Goal: Task Accomplishment & Management: Use online tool/utility

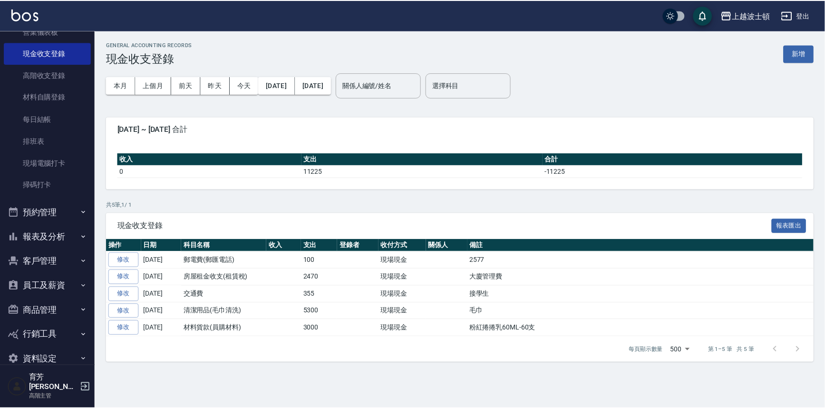
scroll to position [139, 0]
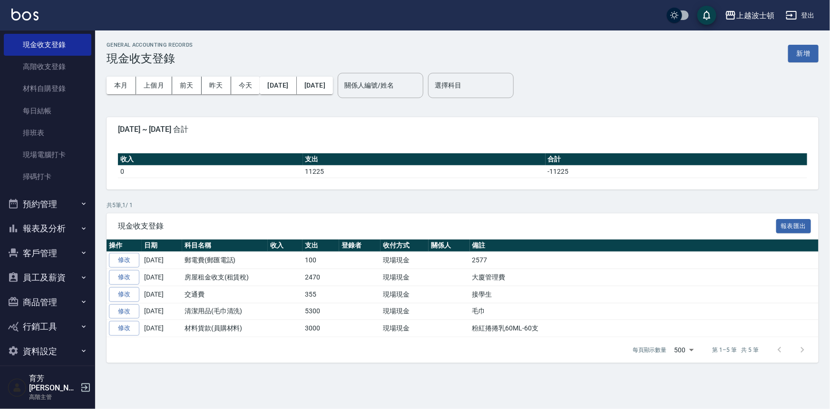
click at [29, 250] on button "客戶管理" at bounding box center [48, 253] width 88 height 25
click at [24, 276] on link "客戶列表" at bounding box center [48, 280] width 88 height 22
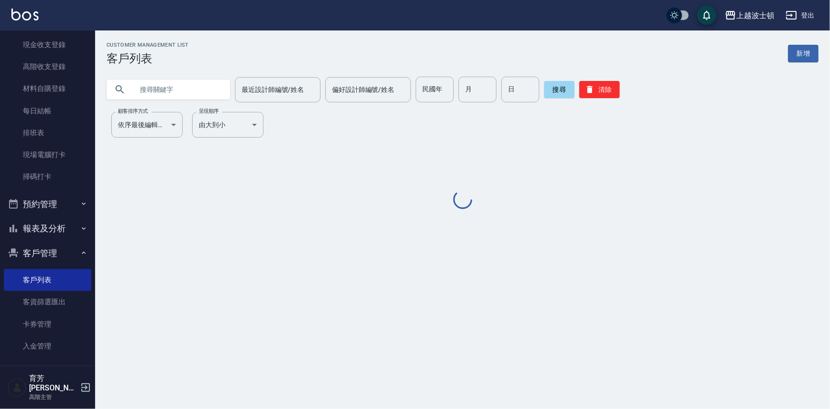
click at [138, 84] on input "text" at bounding box center [177, 90] width 89 height 26
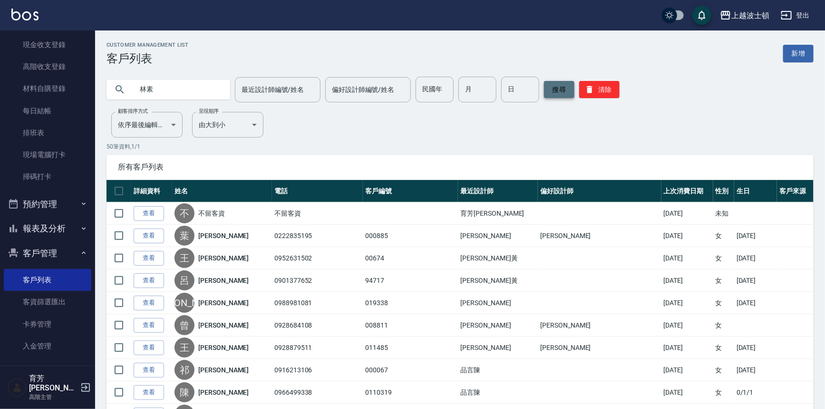
click at [561, 83] on button "搜尋" at bounding box center [559, 89] width 30 height 17
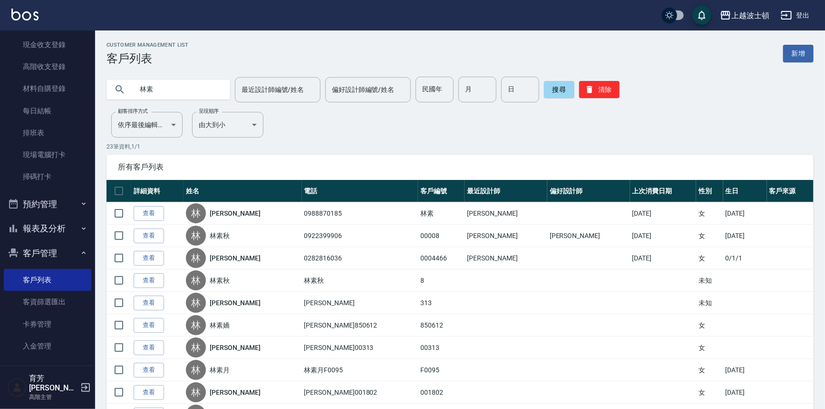
click at [157, 89] on input "林素" at bounding box center [177, 90] width 89 height 26
type input "[PERSON_NAME]"
click at [550, 90] on button "搜尋" at bounding box center [559, 89] width 30 height 17
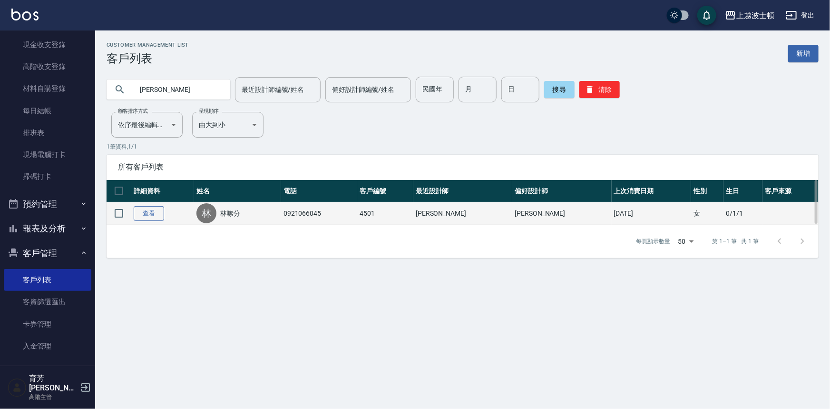
click at [147, 217] on link "查看" at bounding box center [149, 213] width 30 height 15
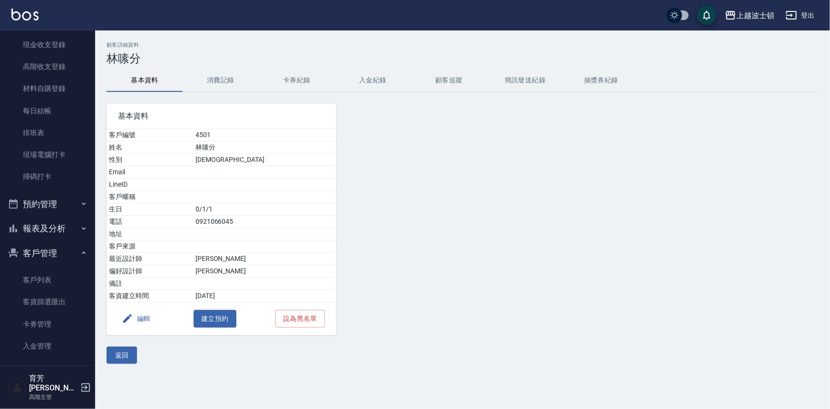
click at [226, 77] on button "消費記錄" at bounding box center [221, 80] width 76 height 23
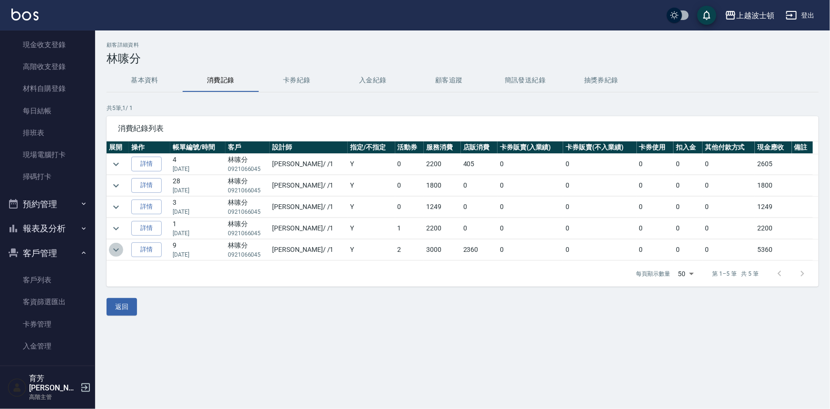
click at [116, 246] on icon "expand row" at bounding box center [115, 249] width 11 height 11
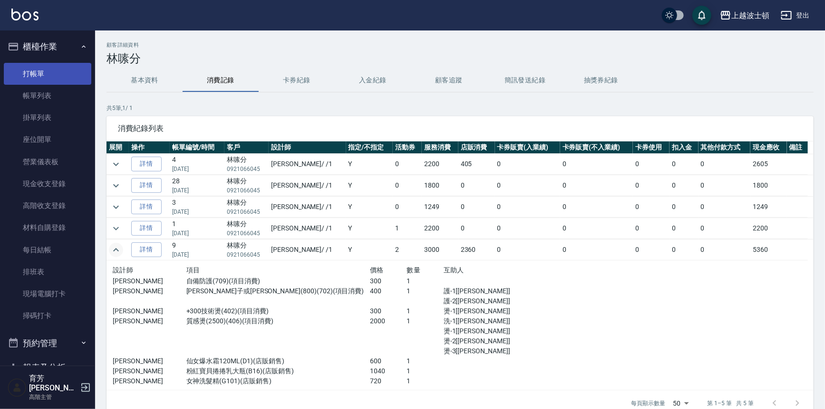
click at [38, 70] on link "打帳單" at bounding box center [48, 74] width 88 height 22
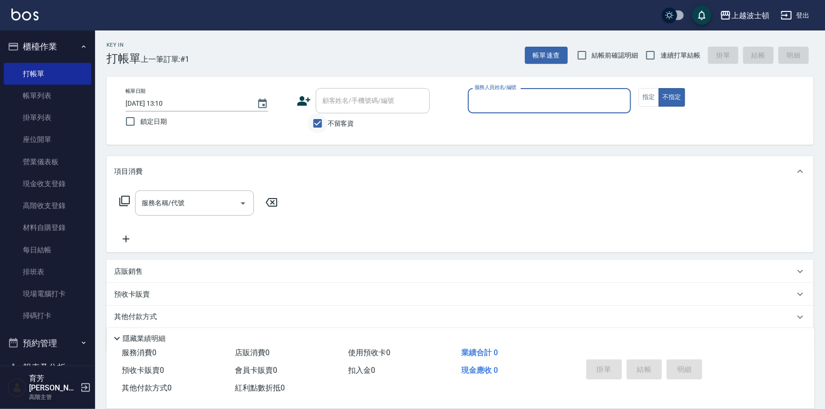
click at [313, 115] on input "不留客資" at bounding box center [318, 123] width 20 height 20
checkbox input "false"
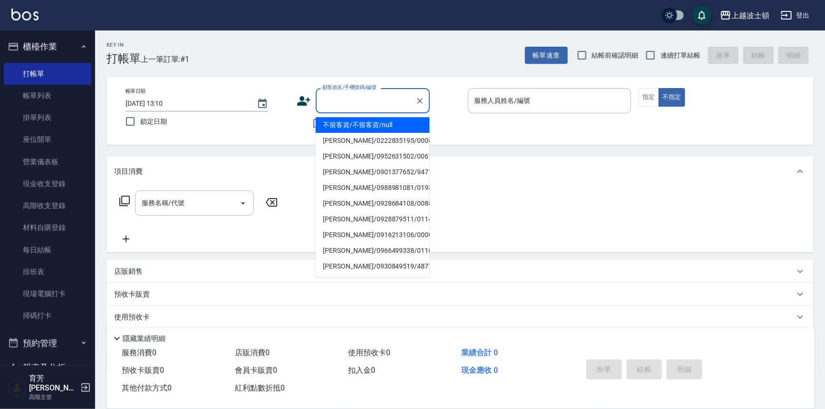
click at [328, 108] on input "顧客姓名/手機號碼/編號" at bounding box center [365, 100] width 91 height 17
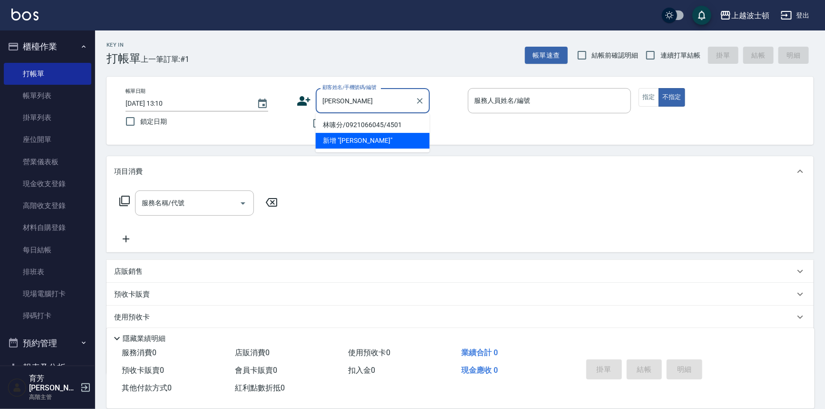
click at [356, 123] on li "林嗉分/0921066045/4501" at bounding box center [373, 125] width 114 height 16
type input "林嗉分/0921066045/4501"
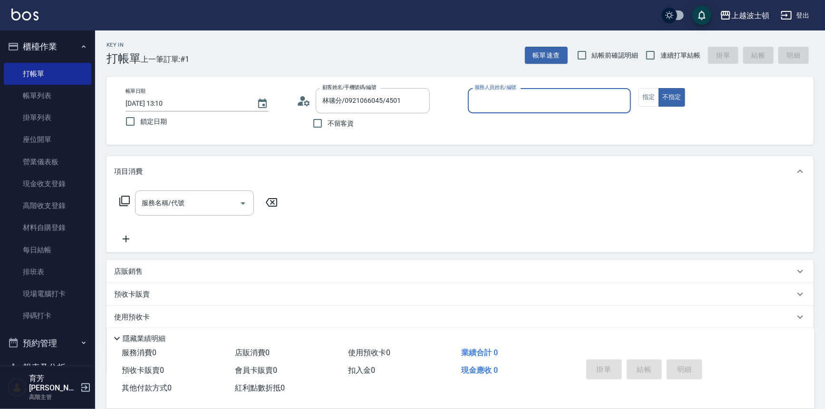
type input "[PERSON_NAME]-1"
drag, startPoint x: 654, startPoint y: 97, endPoint x: 643, endPoint y: 98, distance: 11.0
click at [653, 97] on button "指定" at bounding box center [649, 97] width 20 height 19
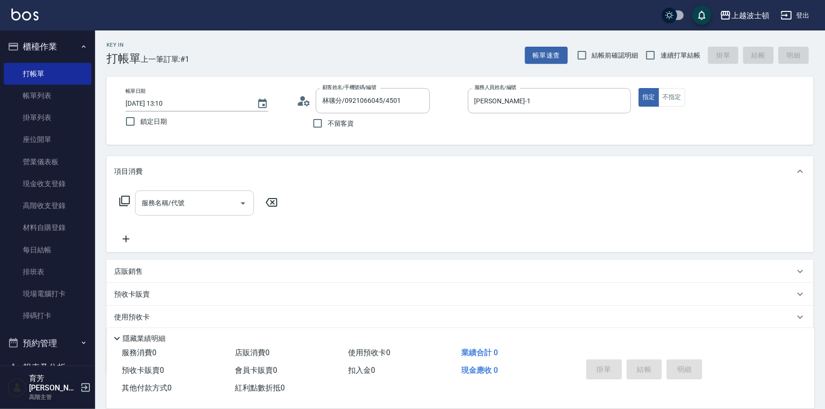
click at [187, 203] on input "服務名稱/代號" at bounding box center [187, 203] width 96 height 17
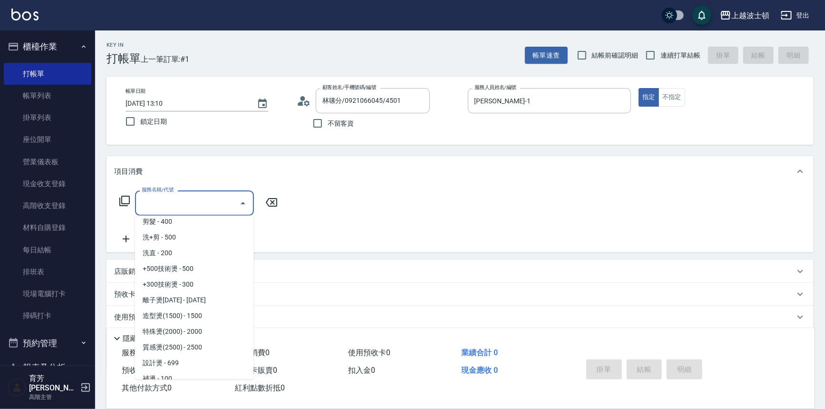
scroll to position [207, 0]
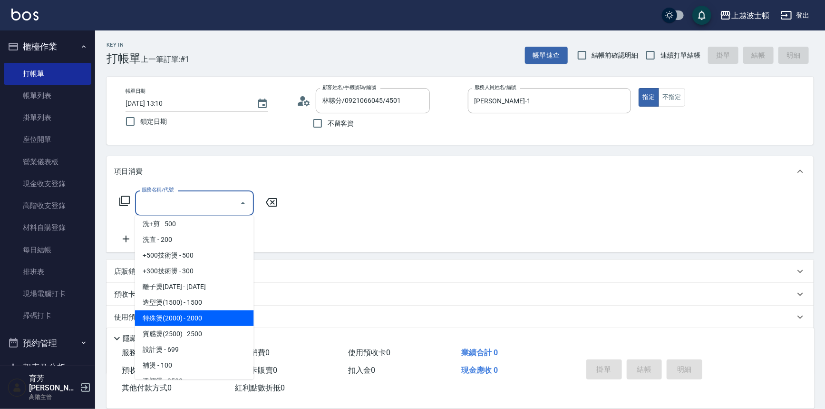
click at [211, 324] on span "特殊燙(2000) - 2000" at bounding box center [194, 318] width 119 height 16
type input "特殊燙(2000)(405)"
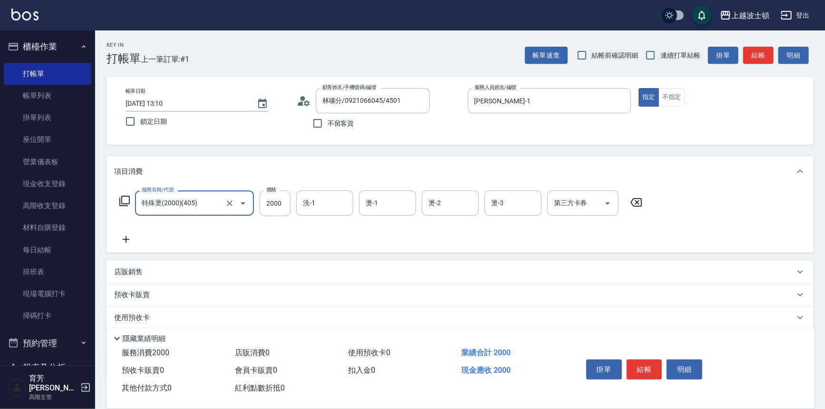
click at [125, 242] on icon at bounding box center [126, 239] width 24 height 11
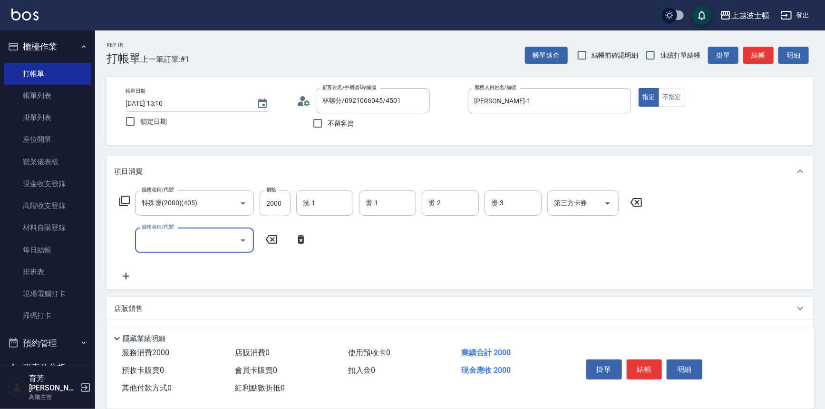
drag, startPoint x: 138, startPoint y: 239, endPoint x: 139, endPoint y: 234, distance: 5.4
click at [139, 236] on div "服務名稱/代號" at bounding box center [194, 239] width 119 height 25
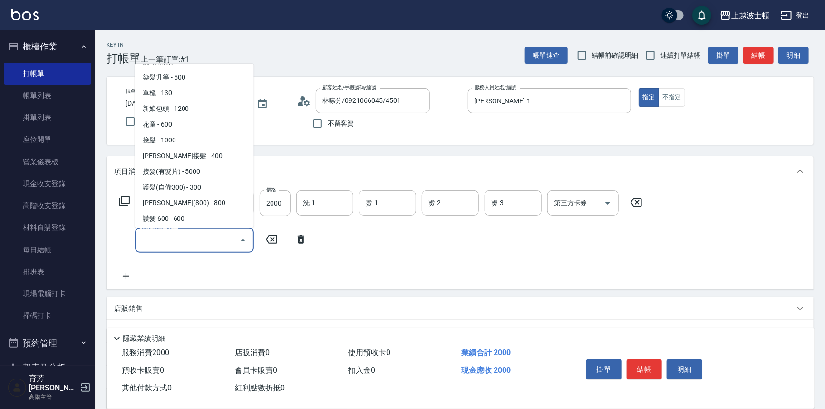
scroll to position [663, 0]
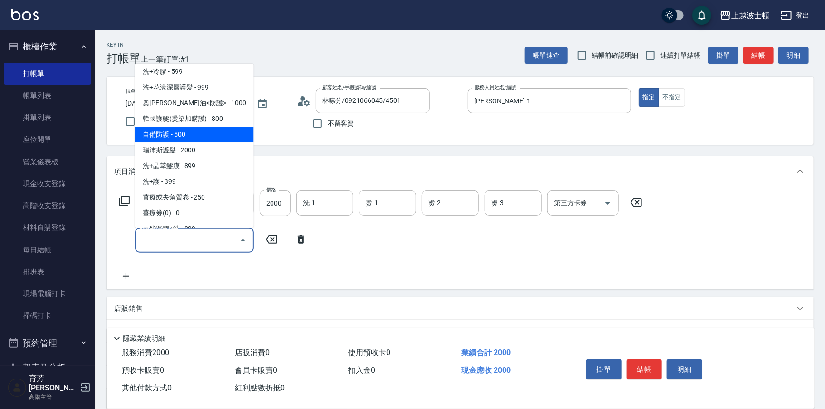
click at [215, 136] on span "自備防護 - 500" at bounding box center [194, 135] width 119 height 16
type input "自備防護(709)"
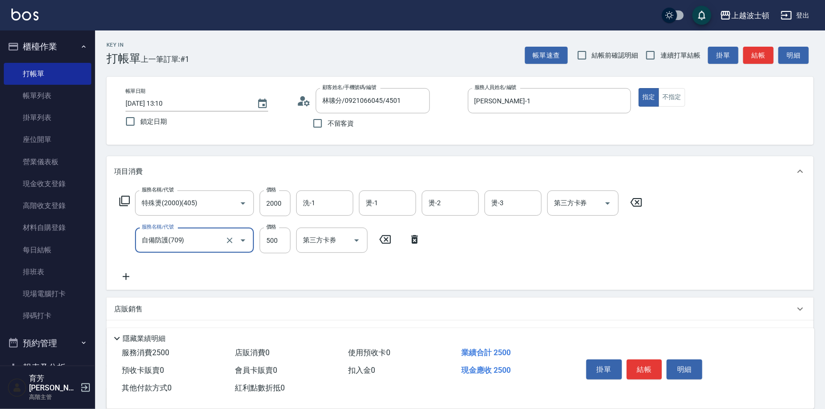
drag, startPoint x: 126, startPoint y: 275, endPoint x: 128, endPoint y: 271, distance: 5.5
click at [128, 271] on icon at bounding box center [126, 276] width 24 height 11
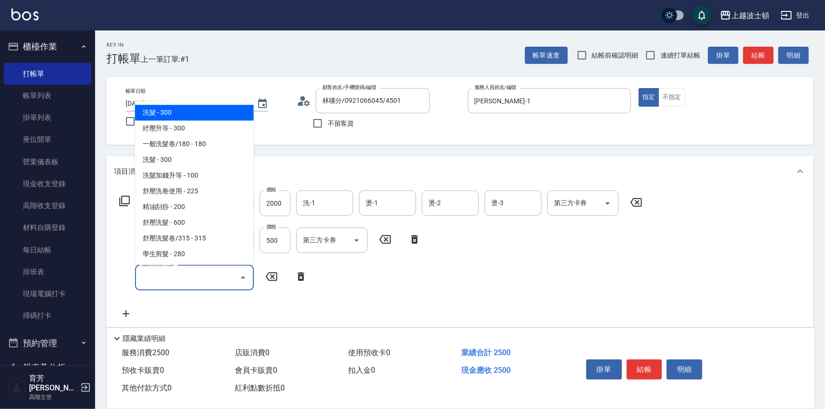
click at [163, 270] on input "服務名稱/代號" at bounding box center [187, 277] width 96 height 17
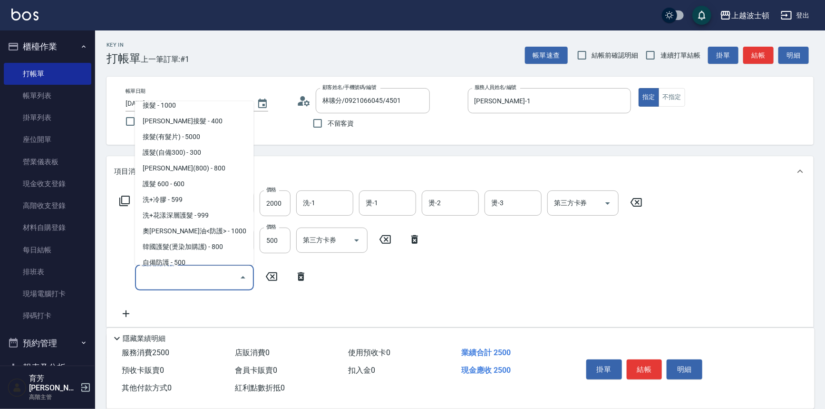
scroll to position [559, 0]
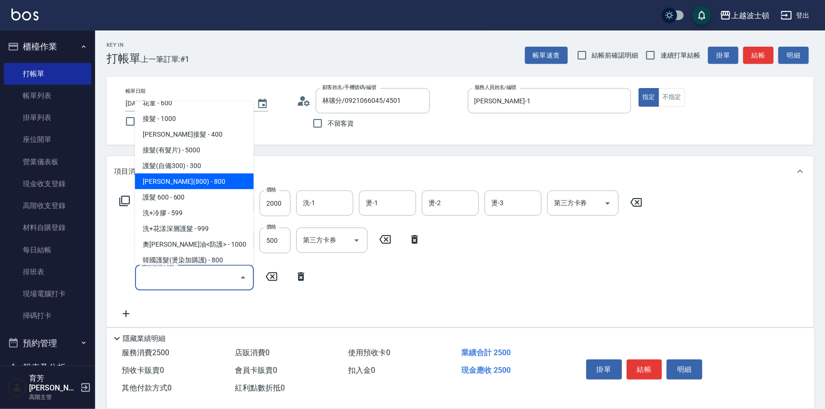
drag, startPoint x: 214, startPoint y: 177, endPoint x: 257, endPoint y: 192, distance: 45.6
click at [214, 178] on span "[PERSON_NAME](800) - 800" at bounding box center [194, 182] width 119 height 16
type input "[PERSON_NAME](800)(702)"
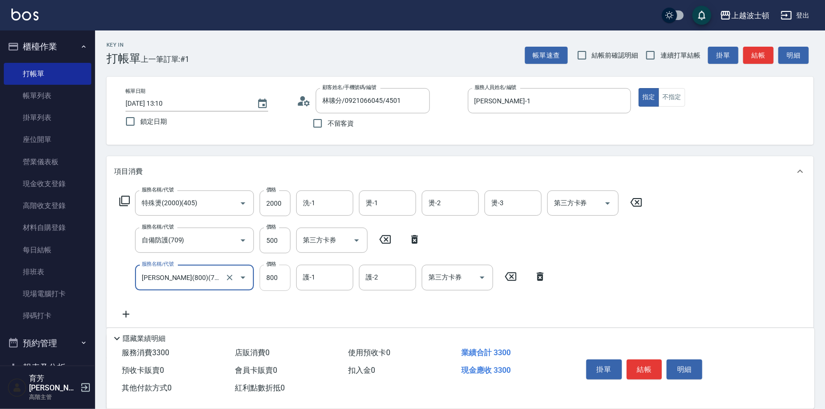
click at [274, 276] on input "800" at bounding box center [275, 277] width 31 height 26
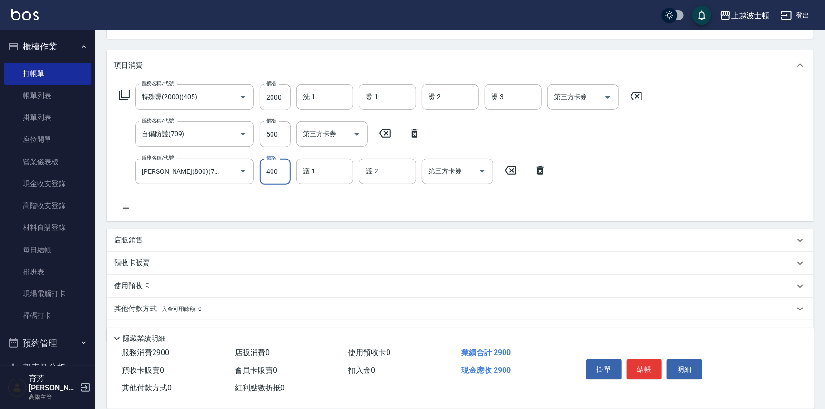
scroll to position [108, 0]
type input "400"
click at [125, 213] on div "服務名稱/代號 特殊燙(2000)(405) 服務名稱/代號 價格 2000 價格 洗-1 洗-1 燙-1 燙-1 燙-2 燙-2 燙-3 燙-3 第三方卡券…" at bounding box center [460, 149] width 707 height 140
click at [128, 207] on icon at bounding box center [126, 206] width 24 height 11
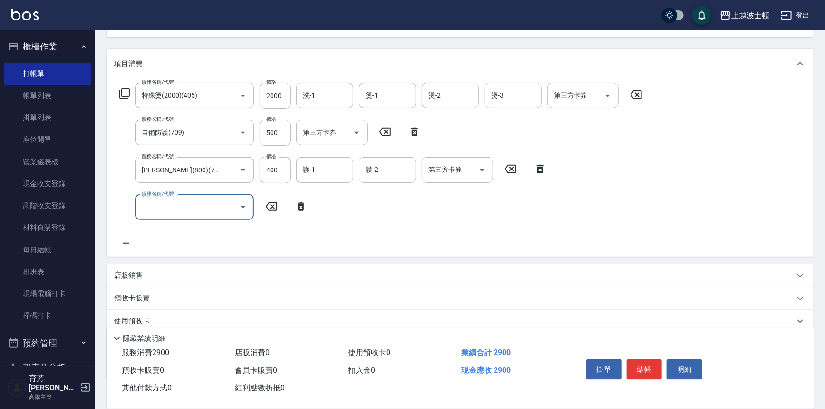
click at [240, 204] on icon "Open" at bounding box center [242, 206] width 11 height 11
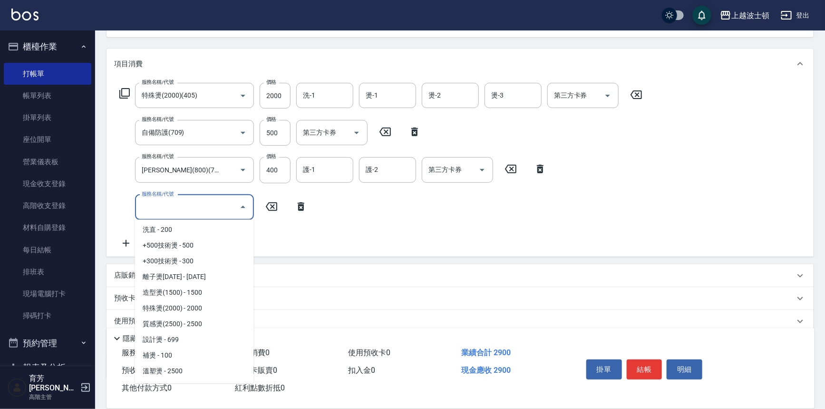
scroll to position [225, 0]
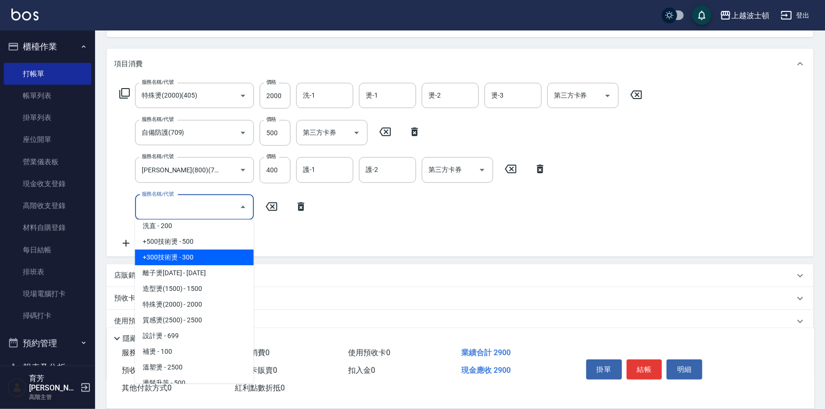
drag, startPoint x: 212, startPoint y: 262, endPoint x: 208, endPoint y: 228, distance: 34.0
click at [211, 262] on span "+300技術燙 - 300" at bounding box center [194, 257] width 119 height 16
type input "+300技術燙(402)"
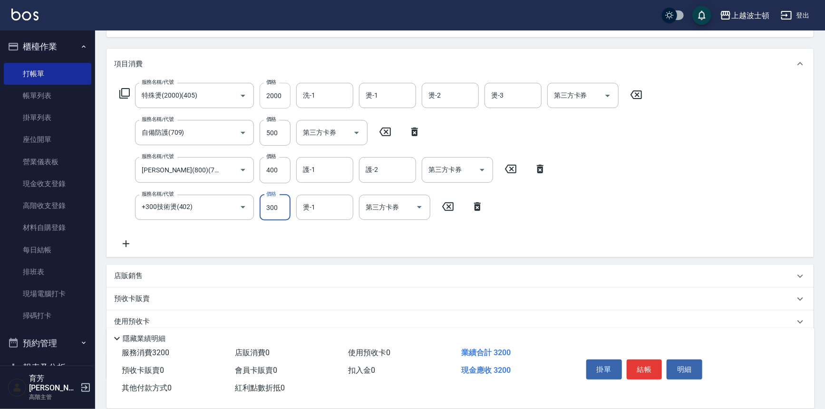
click at [277, 93] on input "2000" at bounding box center [275, 96] width 31 height 26
type input "1800"
click at [317, 96] on input "洗-1" at bounding box center [325, 95] width 49 height 17
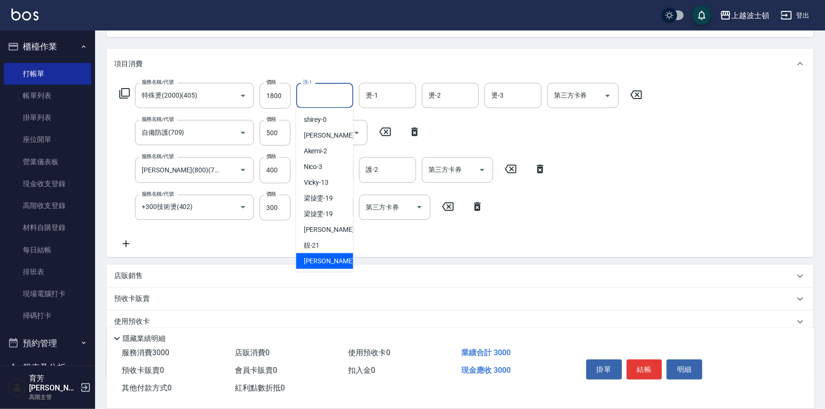
drag, startPoint x: 330, startPoint y: 257, endPoint x: 352, endPoint y: 181, distance: 79.2
click at [329, 255] on div "[PERSON_NAME] -22" at bounding box center [324, 261] width 57 height 16
type input "[PERSON_NAME]-22"
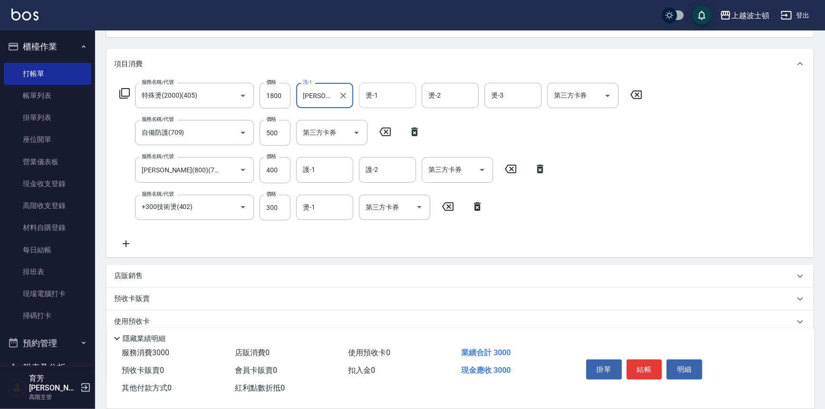
click at [390, 92] on input "燙-1" at bounding box center [387, 95] width 49 height 17
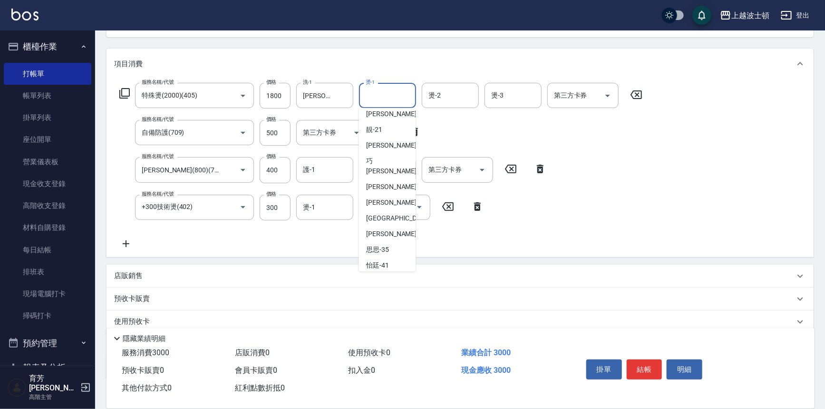
scroll to position [117, 0]
click at [396, 149] on div "[PERSON_NAME] -22" at bounding box center [387, 145] width 57 height 16
type input "[PERSON_NAME]-22"
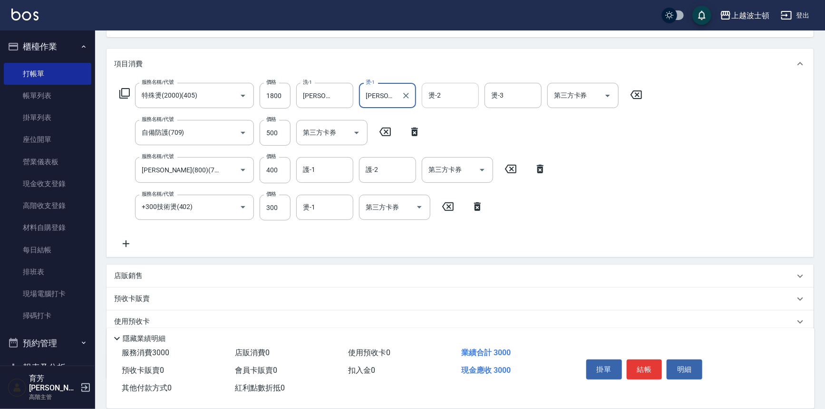
click at [436, 91] on div "燙-2 燙-2" at bounding box center [450, 95] width 57 height 25
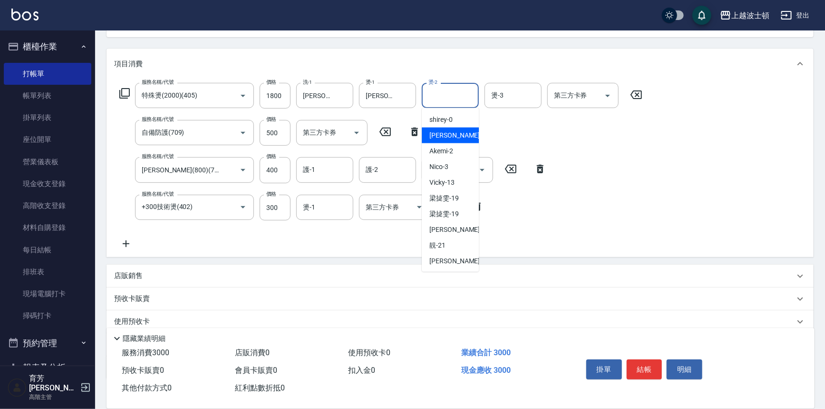
drag, startPoint x: 437, startPoint y: 136, endPoint x: 475, endPoint y: 113, distance: 44.0
click at [437, 135] on span "[PERSON_NAME] -1" at bounding box center [458, 135] width 56 height 10
type input "[PERSON_NAME]-1"
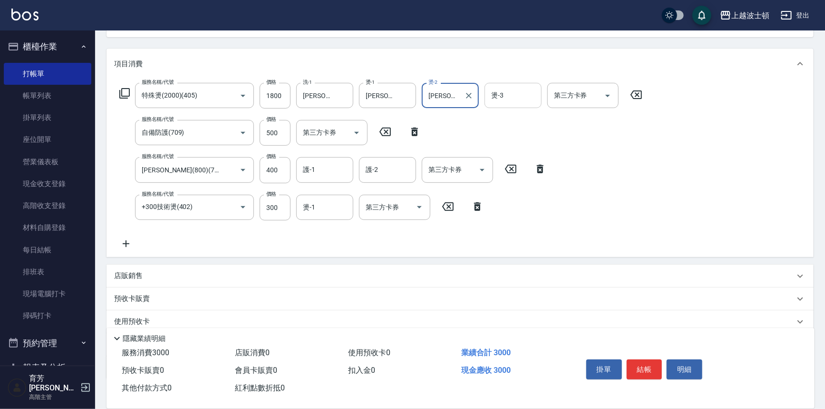
click at [517, 93] on input "燙-3" at bounding box center [513, 95] width 49 height 17
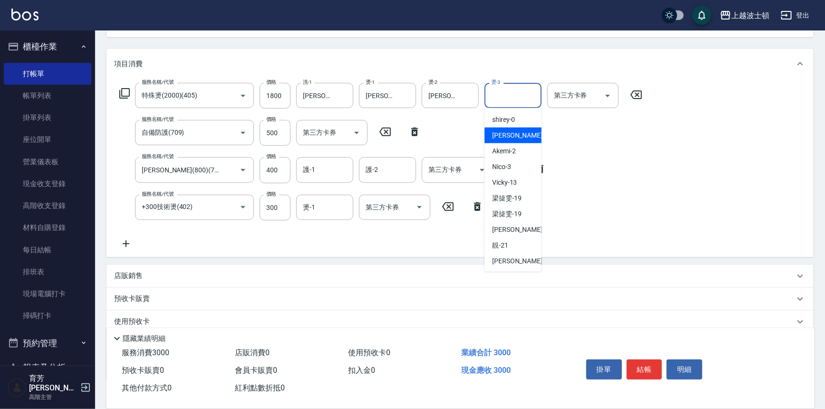
drag, startPoint x: 504, startPoint y: 137, endPoint x: 490, endPoint y: 130, distance: 16.0
click at [503, 136] on span "[PERSON_NAME] -1" at bounding box center [520, 135] width 56 height 10
type input "[PERSON_NAME]-1"
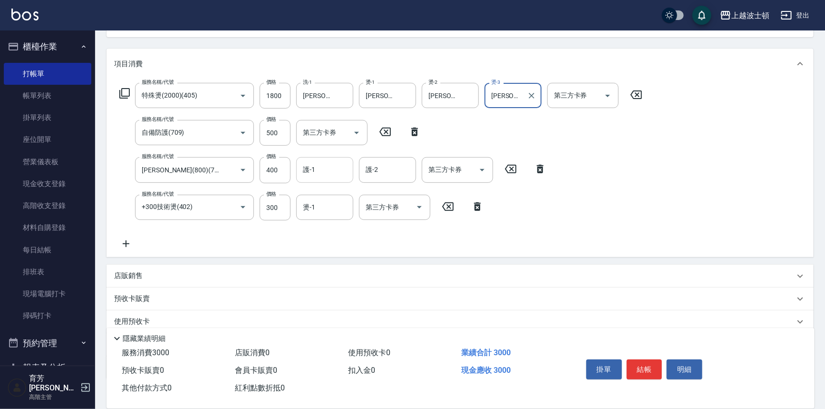
click at [317, 169] on input "護-1" at bounding box center [325, 169] width 49 height 17
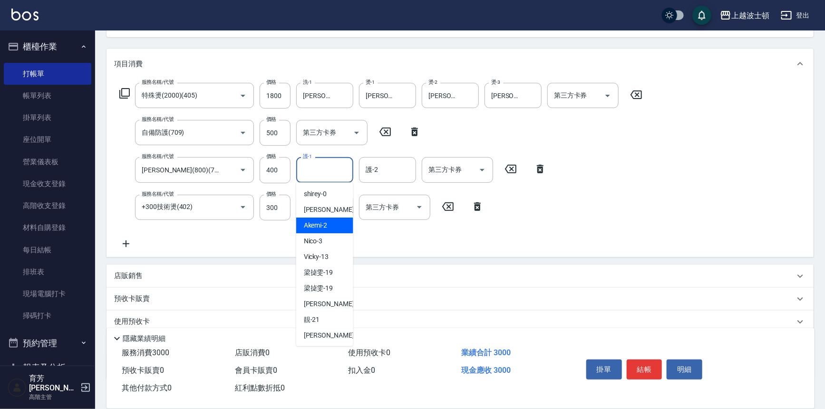
scroll to position [51, 0]
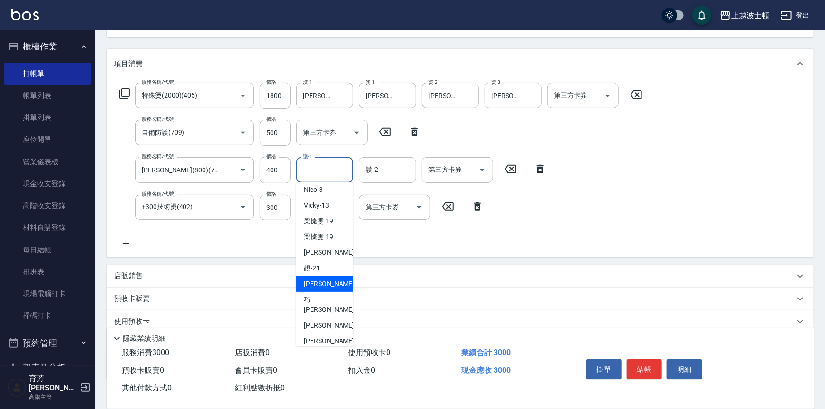
click at [317, 283] on span "[PERSON_NAME] -22" at bounding box center [334, 284] width 60 height 10
type input "[PERSON_NAME]-22"
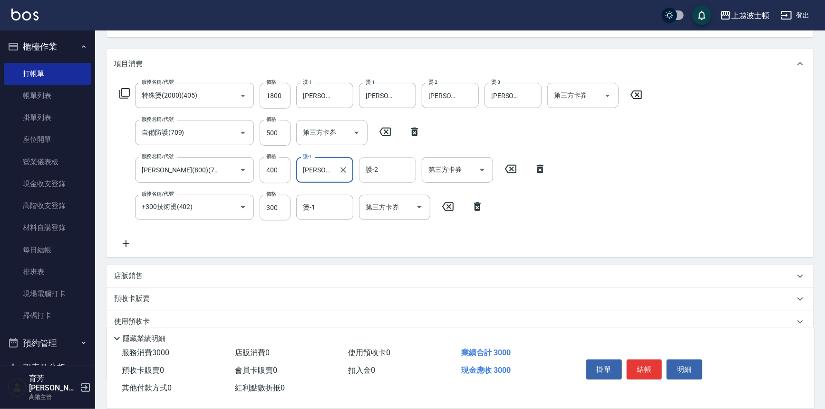
click at [386, 168] on input "護-2" at bounding box center [387, 169] width 49 height 17
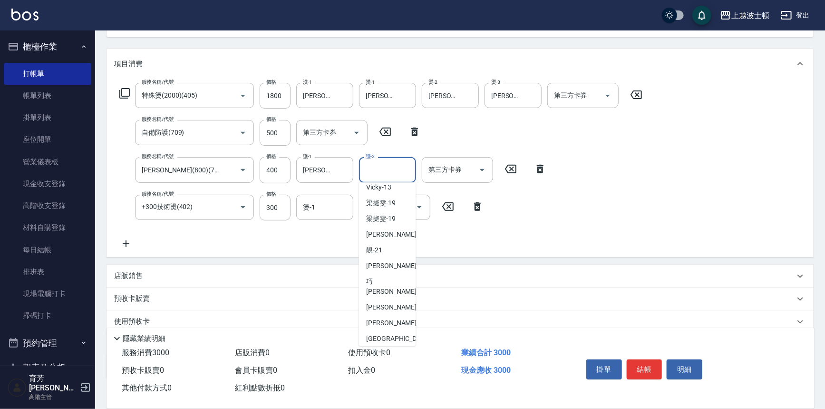
scroll to position [72, 0]
click at [371, 263] on span "[PERSON_NAME] -22" at bounding box center [397, 263] width 60 height 10
type input "[PERSON_NAME]-22"
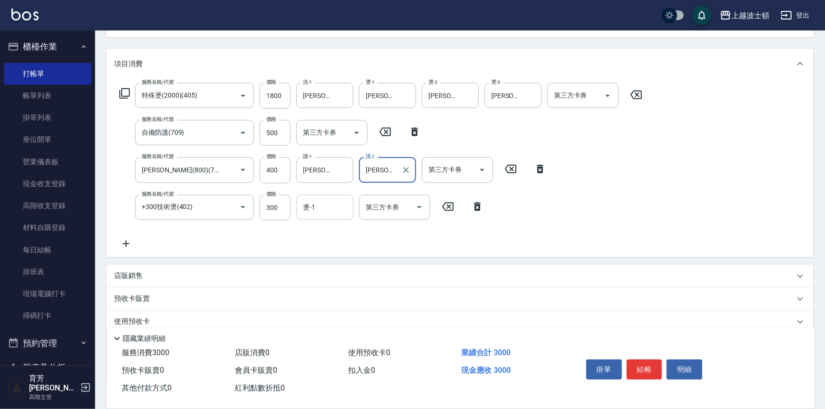
click at [313, 212] on input "燙-1" at bounding box center [325, 207] width 49 height 17
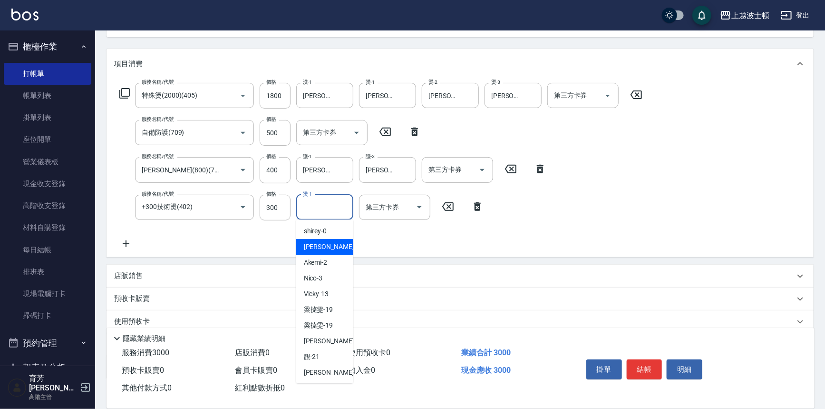
click at [316, 248] on span "[PERSON_NAME] -1" at bounding box center [332, 247] width 56 height 10
type input "[PERSON_NAME]-1"
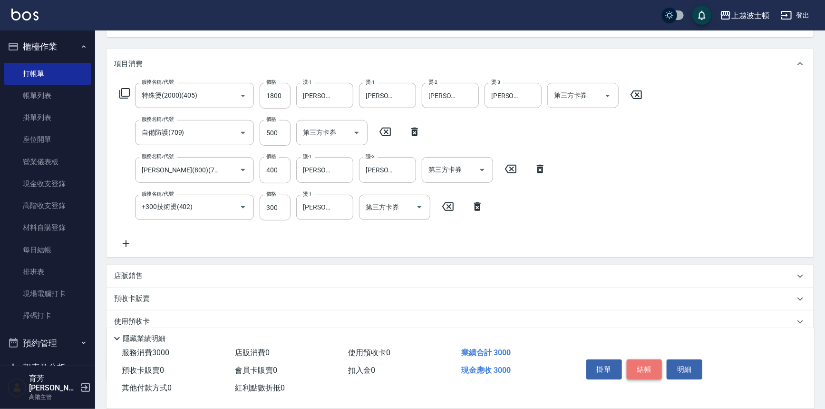
click at [642, 359] on button "結帳" at bounding box center [645, 369] width 36 height 20
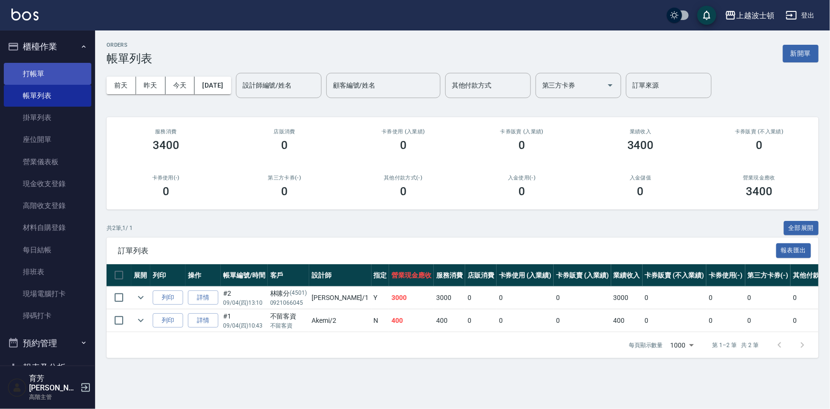
click at [42, 74] on link "打帳單" at bounding box center [48, 74] width 88 height 22
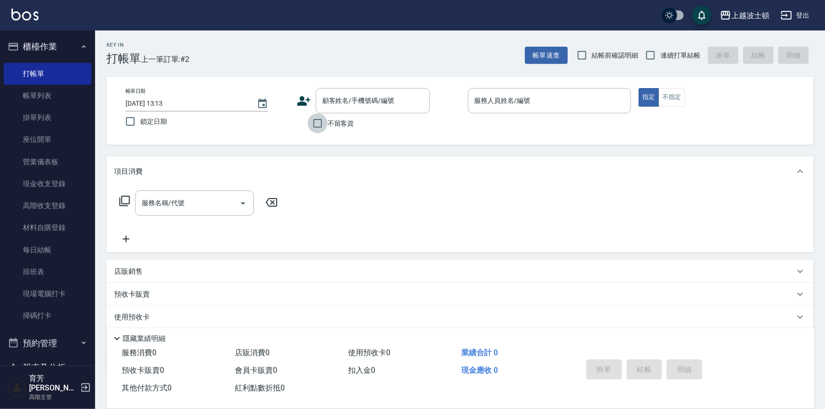
drag, startPoint x: 321, startPoint y: 125, endPoint x: 390, endPoint y: 115, distance: 69.6
click at [323, 124] on input "不留客資" at bounding box center [318, 123] width 20 height 20
click at [332, 127] on span "不留客資" at bounding box center [341, 123] width 27 height 10
click at [328, 127] on input "不留客資" at bounding box center [318, 123] width 20 height 20
checkbox input "false"
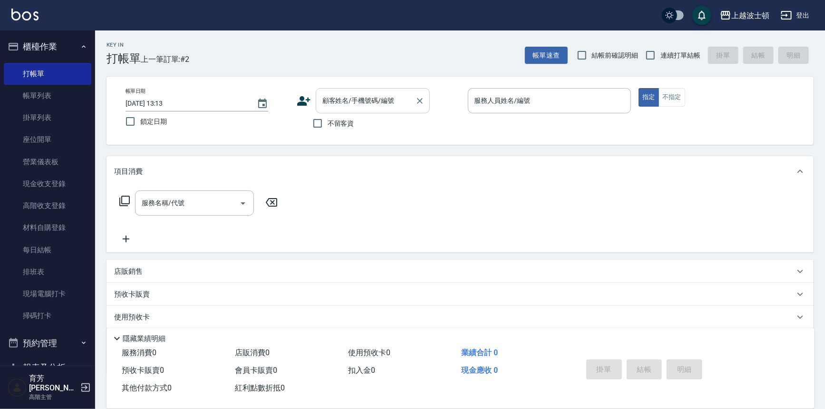
click at [348, 96] on div "顧客姓名/手機號碼/編號 顧客姓名/手機號碼/編號" at bounding box center [373, 100] width 114 height 25
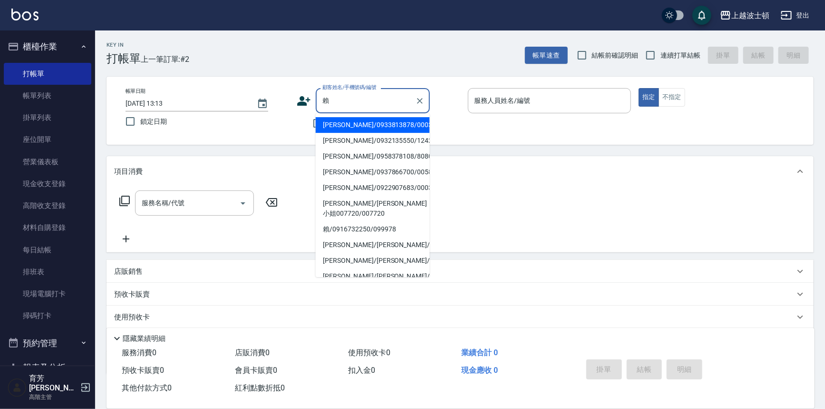
click at [376, 141] on li "[PERSON_NAME]/0932135550/1242" at bounding box center [373, 141] width 114 height 16
type input "[PERSON_NAME]/0932135550/1242"
type input "[PERSON_NAME]-1"
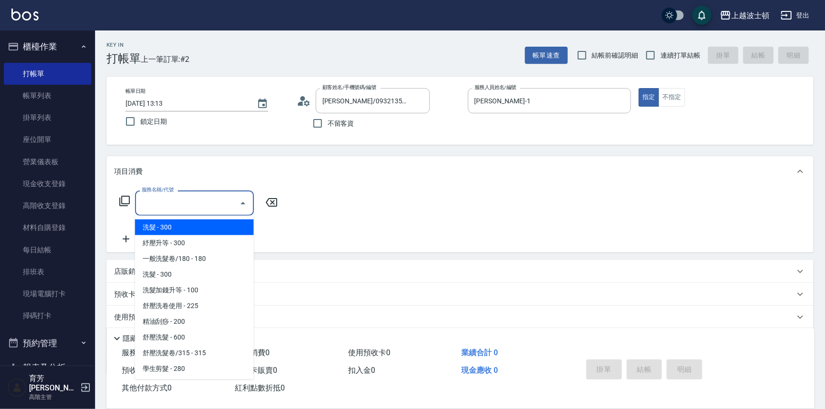
click at [157, 201] on input "服務名稱/代號" at bounding box center [187, 203] width 96 height 17
drag, startPoint x: 158, startPoint y: 226, endPoint x: 248, endPoint y: 216, distance: 90.0
click at [165, 225] on span "洗髮 - 300" at bounding box center [194, 227] width 119 height 16
type input "洗髮(201)"
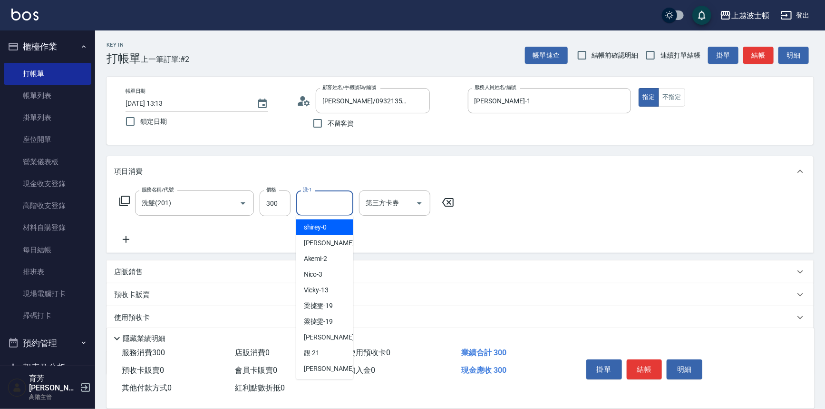
click at [318, 195] on input "洗-1" at bounding box center [325, 203] width 49 height 17
click at [319, 364] on span "[PERSON_NAME] -22" at bounding box center [334, 368] width 60 height 10
type input "[PERSON_NAME]-22"
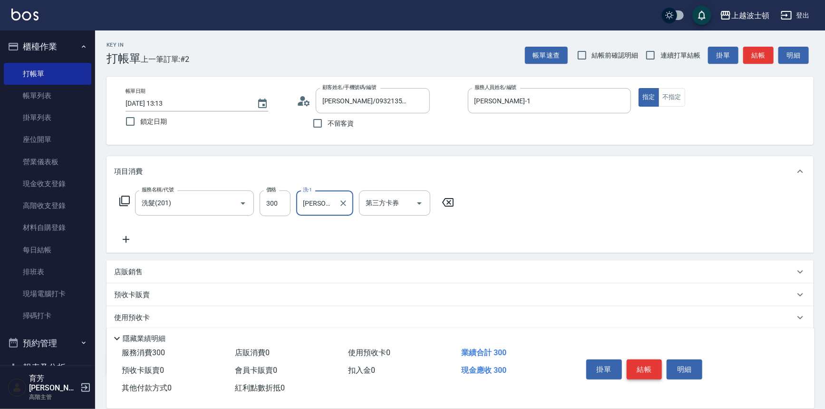
click at [637, 363] on button "結帳" at bounding box center [645, 369] width 36 height 20
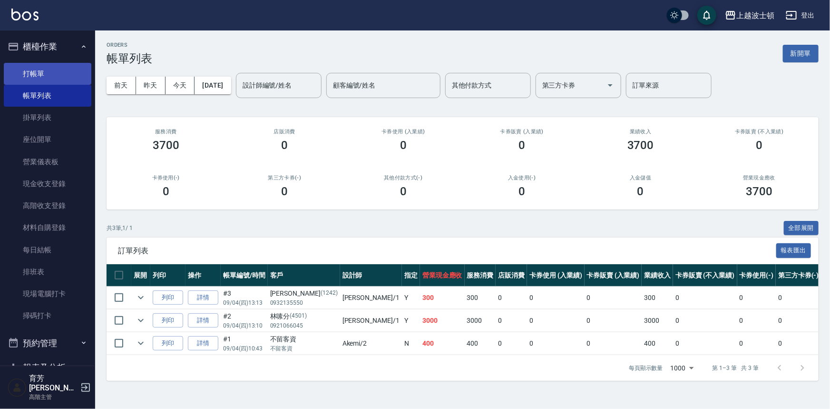
click at [36, 69] on link "打帳單" at bounding box center [48, 74] width 88 height 22
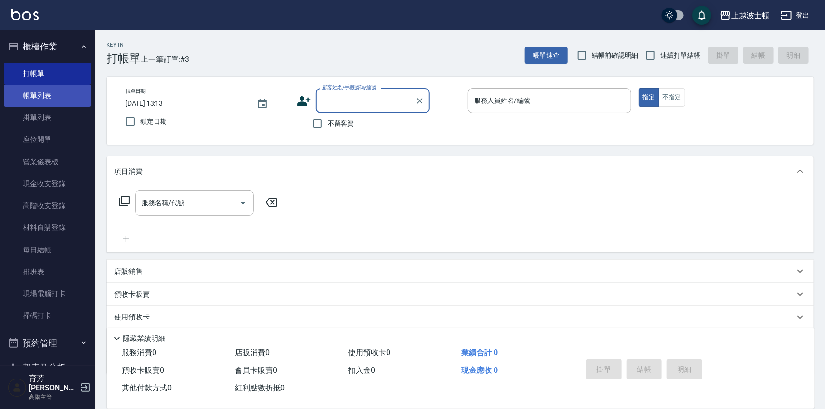
click at [40, 95] on link "帳單列表" at bounding box center [48, 96] width 88 height 22
